Goal: Communication & Community: Ask a question

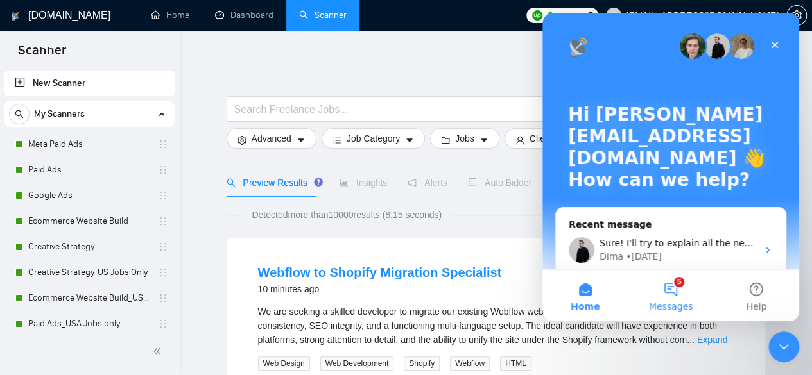
click at [680, 290] on button "5 Messages" at bounding box center [670, 295] width 85 height 51
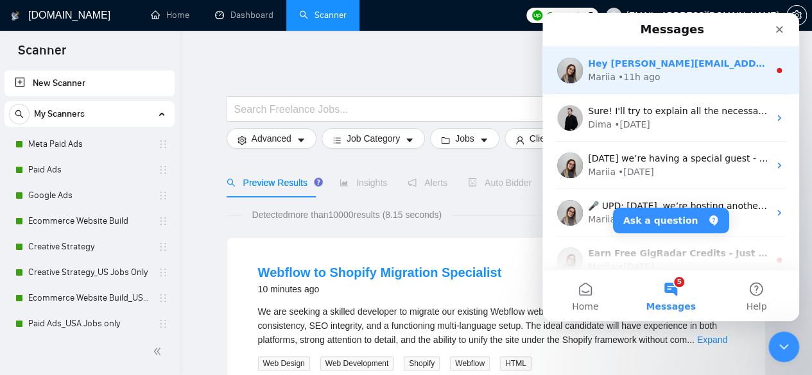
click at [682, 74] on div "Mariia • 11h ago" at bounding box center [678, 77] width 181 height 13
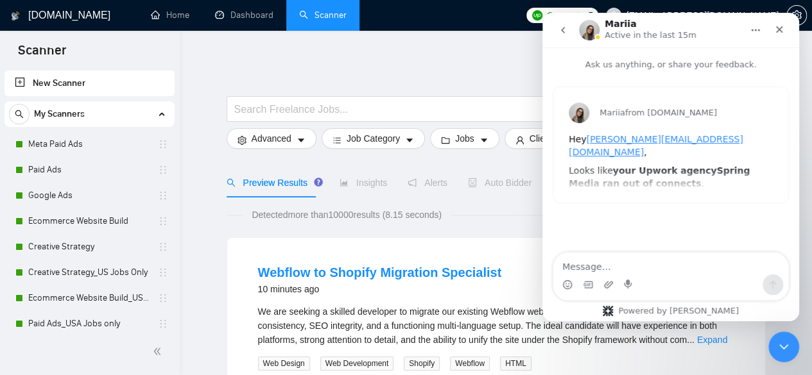
click at [672, 267] on textarea "Message…" at bounding box center [670, 264] width 235 height 22
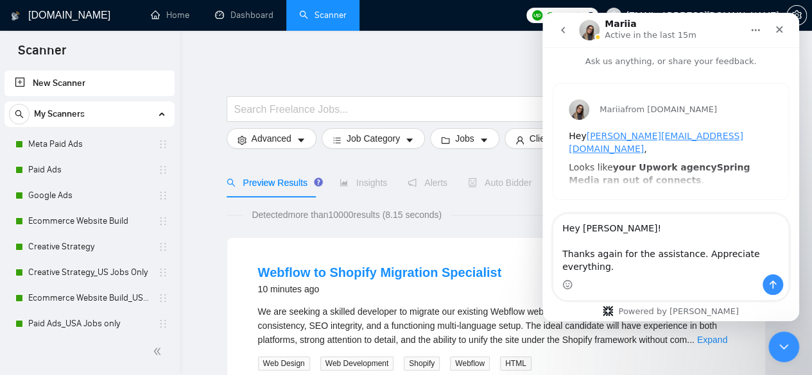
scroll to position [28, 0]
type textarea "Hey [PERSON_NAME]! Thanks again for the assistance. Appreciate everything."
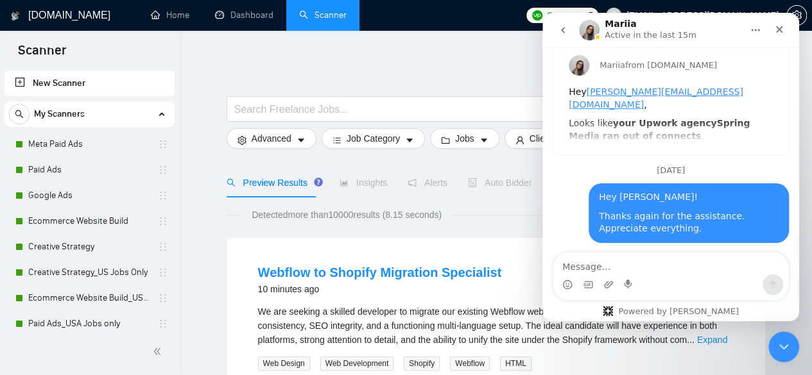
scroll to position [51, 0]
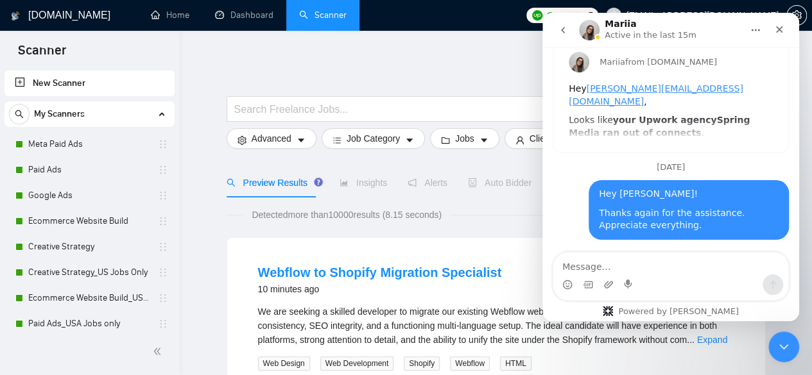
type textarea "u"
type textarea "y"
type textarea "b"
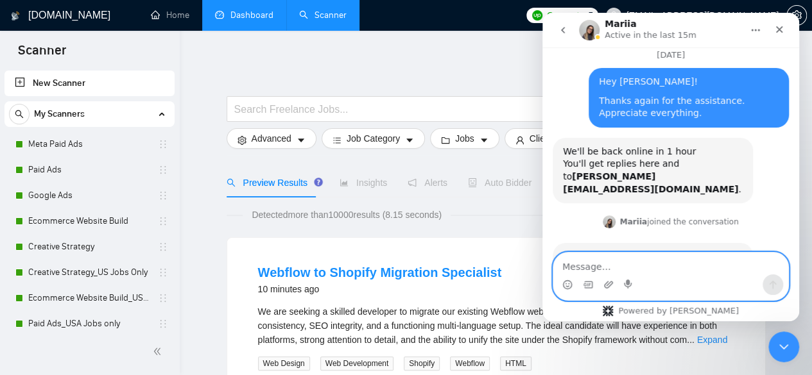
scroll to position [220, 0]
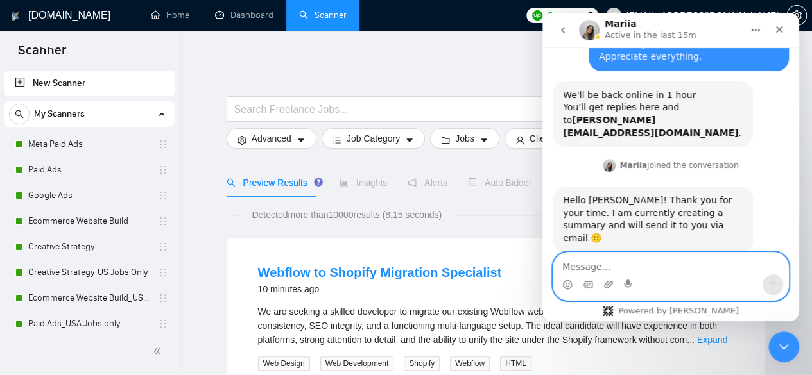
click at [611, 268] on textarea "Message…" at bounding box center [670, 264] width 235 height 22
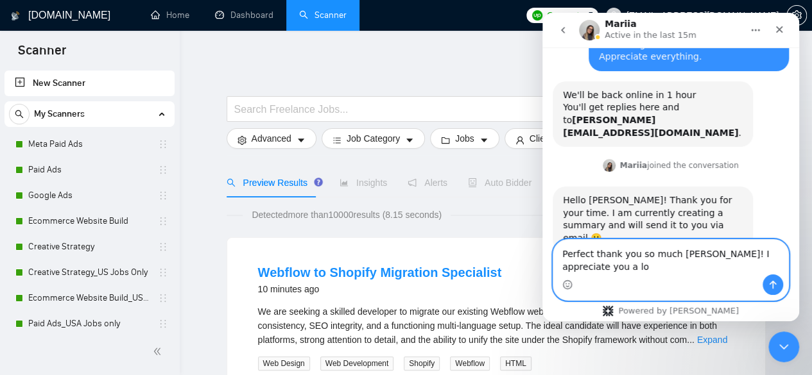
type textarea "Perfect thank you so much [PERSON_NAME]! I appreciate you a lot"
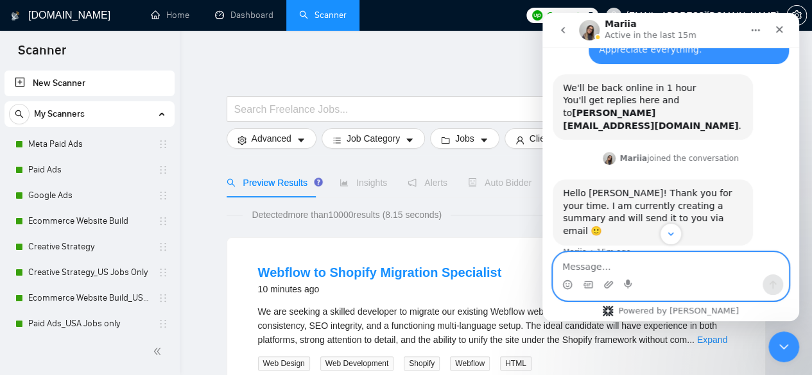
scroll to position [271, 0]
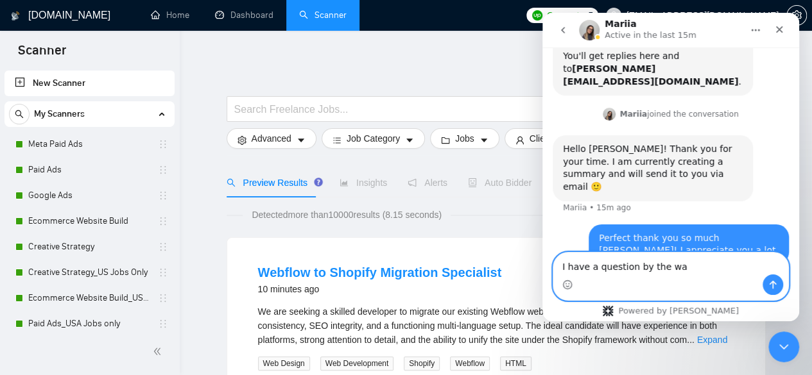
type textarea "I have a question by the way"
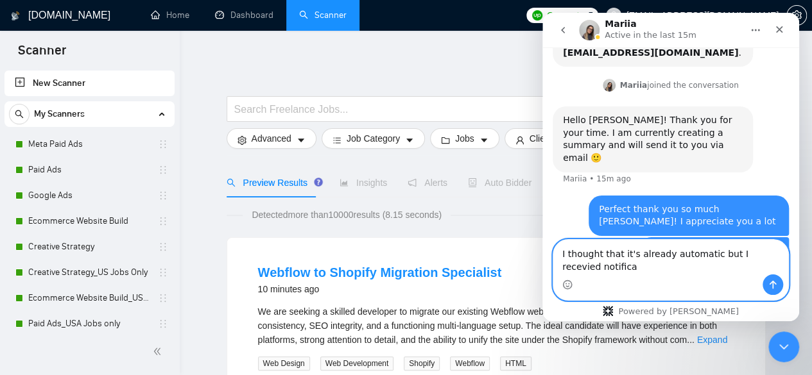
scroll to position [313, 0]
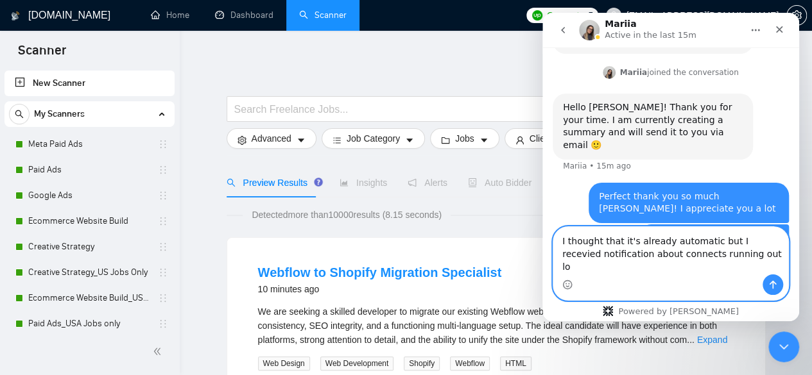
type textarea "I thought that it's already automatic but I recevied notification about connect…"
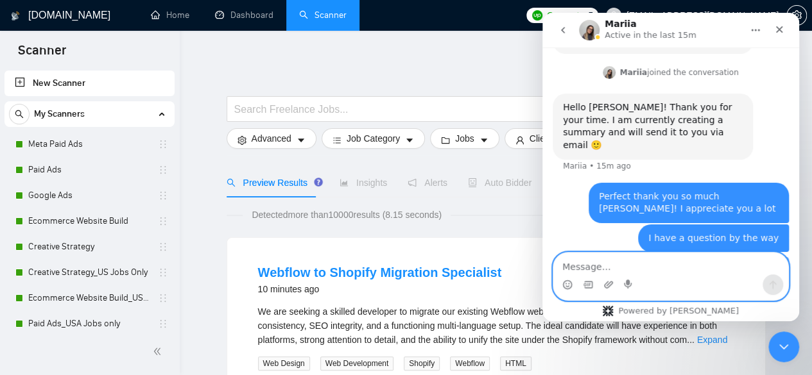
scroll to position [354, 0]
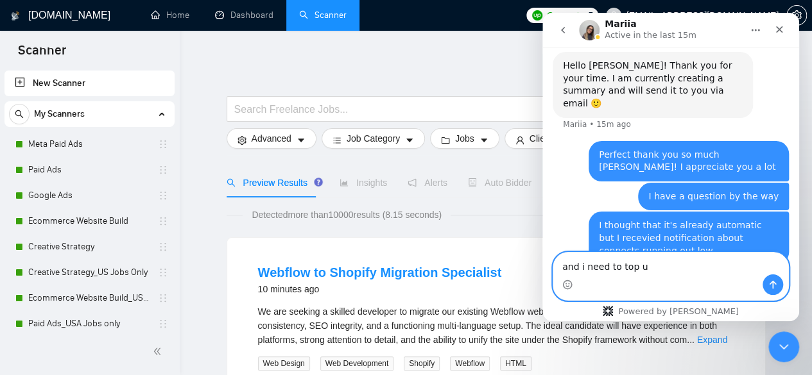
type textarea "and i need to top up"
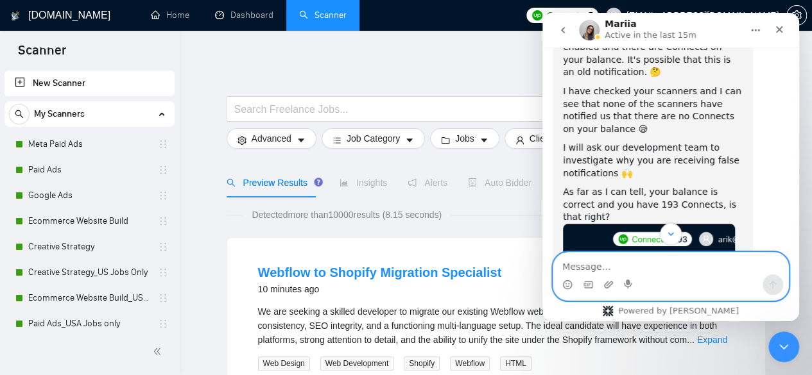
scroll to position [635, 0]
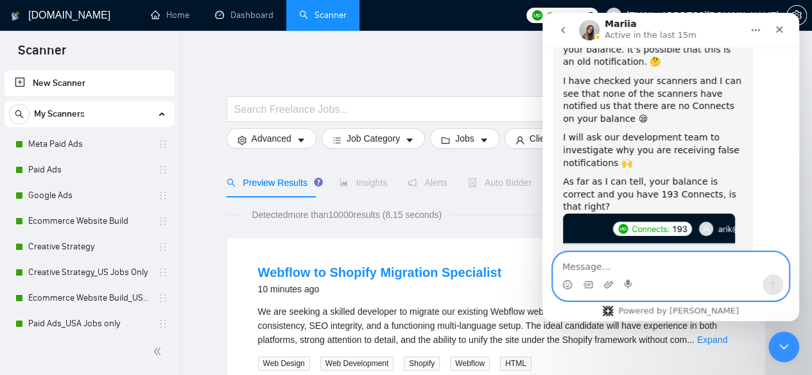
click at [645, 262] on textarea "Message…" at bounding box center [670, 264] width 235 height 22
type textarea "Yes Mariia"
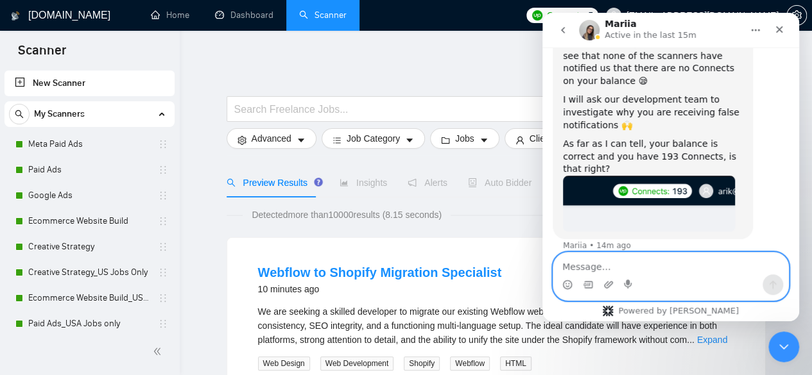
type textarea "D"
type textarea "This could be a glitch, isnt it?"
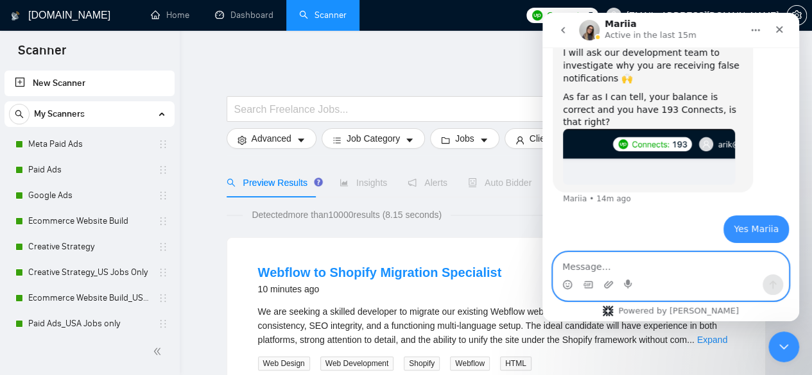
scroll to position [723, 0]
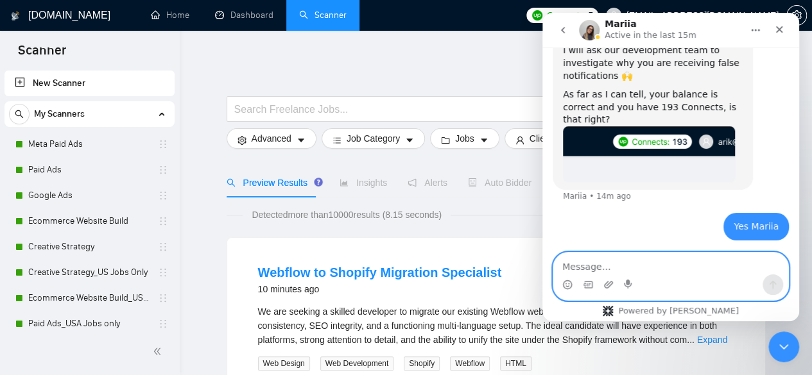
paste textarea "This could be a glitch, isn’t it?"
type textarea "This could be a glitch, isn’t it?"
click at [773, 285] on icon "Send a message…" at bounding box center [773, 285] width 7 height 8
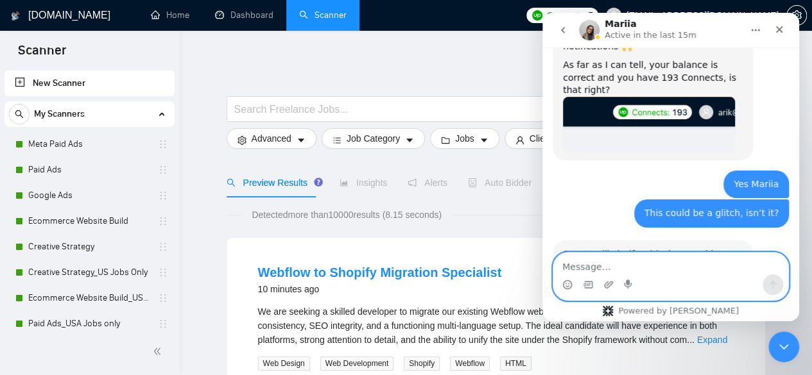
scroll to position [766, 0]
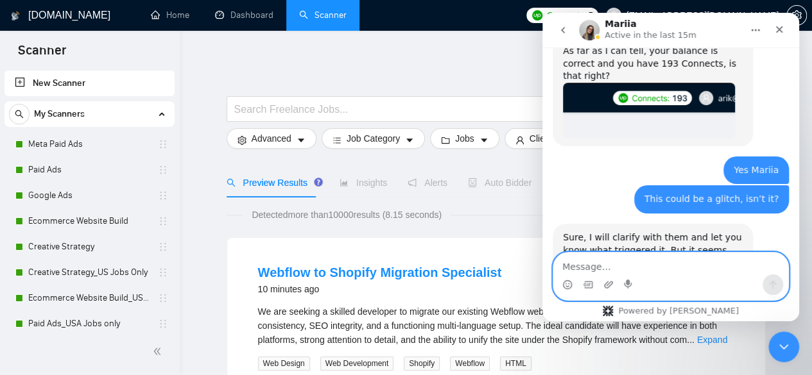
click at [673, 261] on textarea "Message…" at bounding box center [670, 264] width 235 height 22
type textarea "Thank you :)"
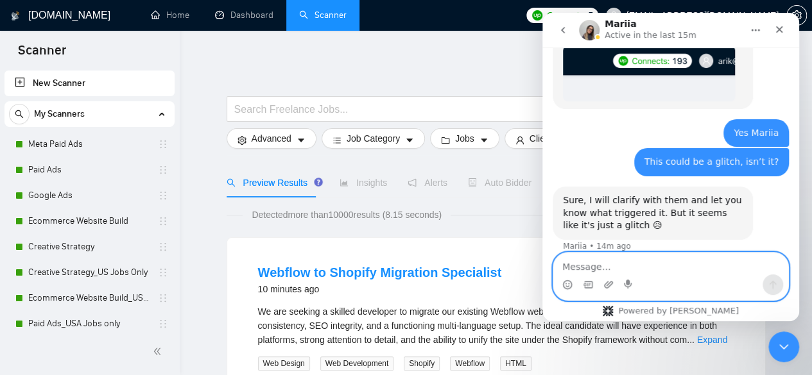
scroll to position [804, 0]
